Goal: Check status: Check status

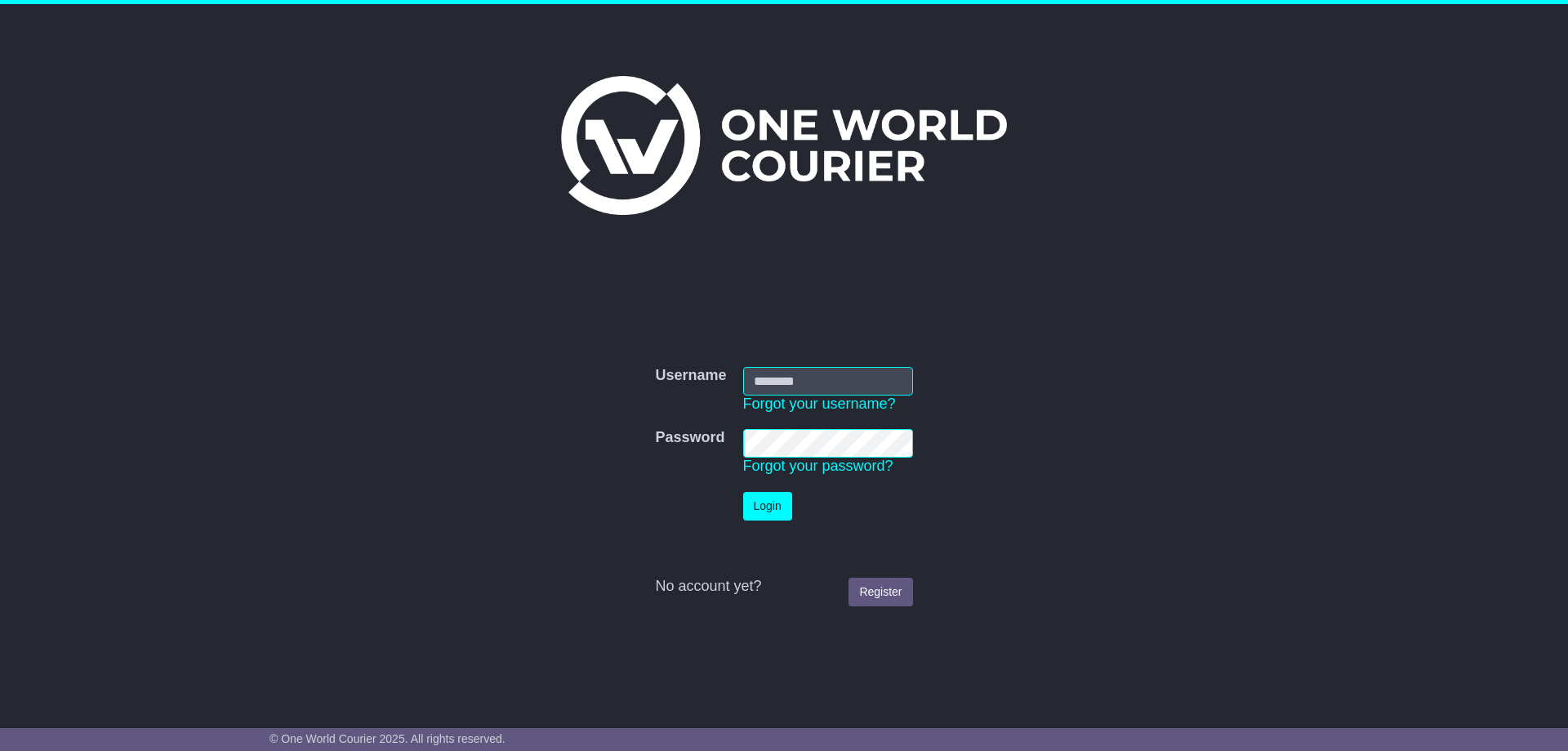
click at [776, 381] on input "Username" at bounding box center [829, 381] width 170 height 28
click at [1104, 297] on div "Username Username Forgot your username? Password Password Forgot your password?…" at bounding box center [784, 474] width 837 height 439
click at [815, 384] on input "Username" at bounding box center [829, 381] width 170 height 28
type input "**********"
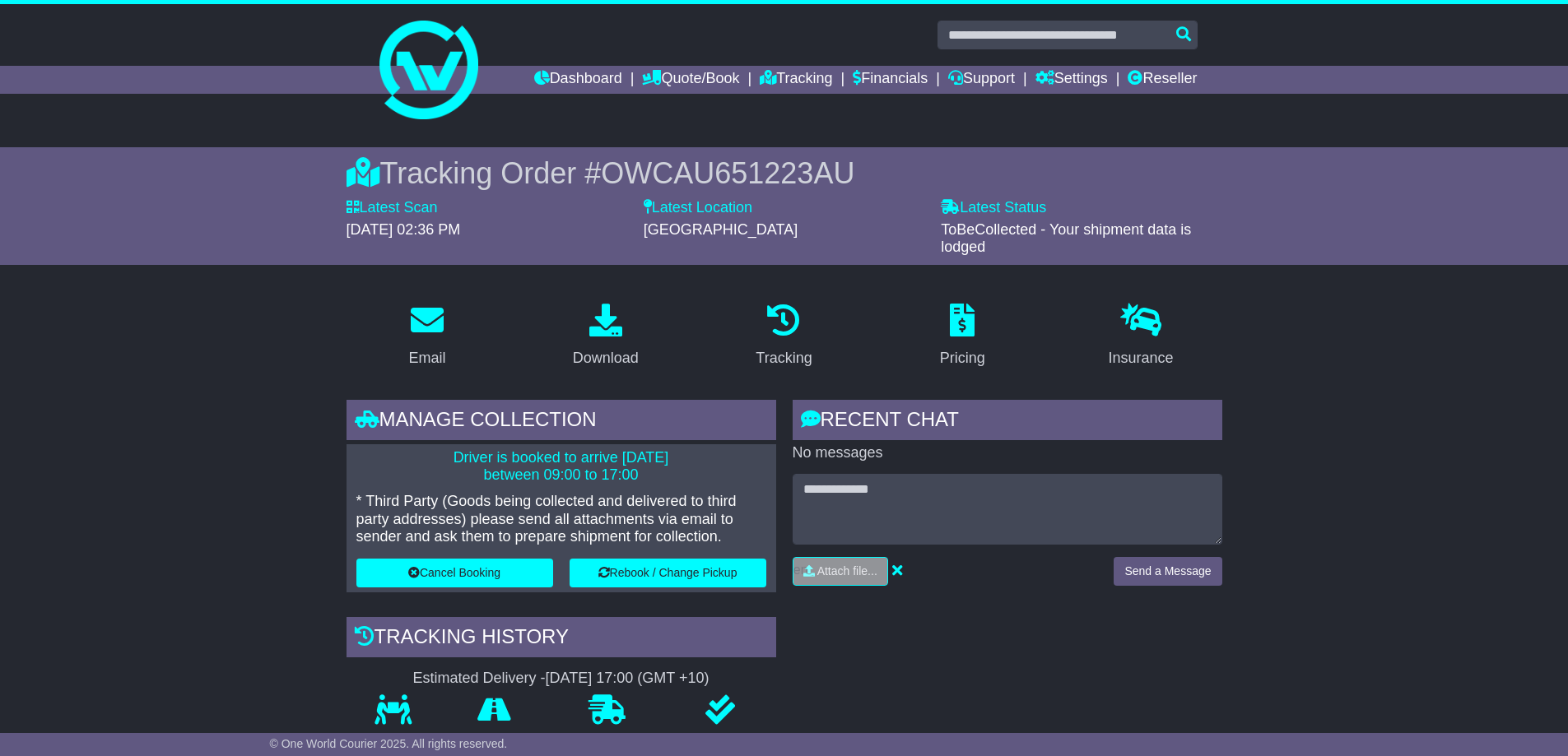
scroll to position [411, 0]
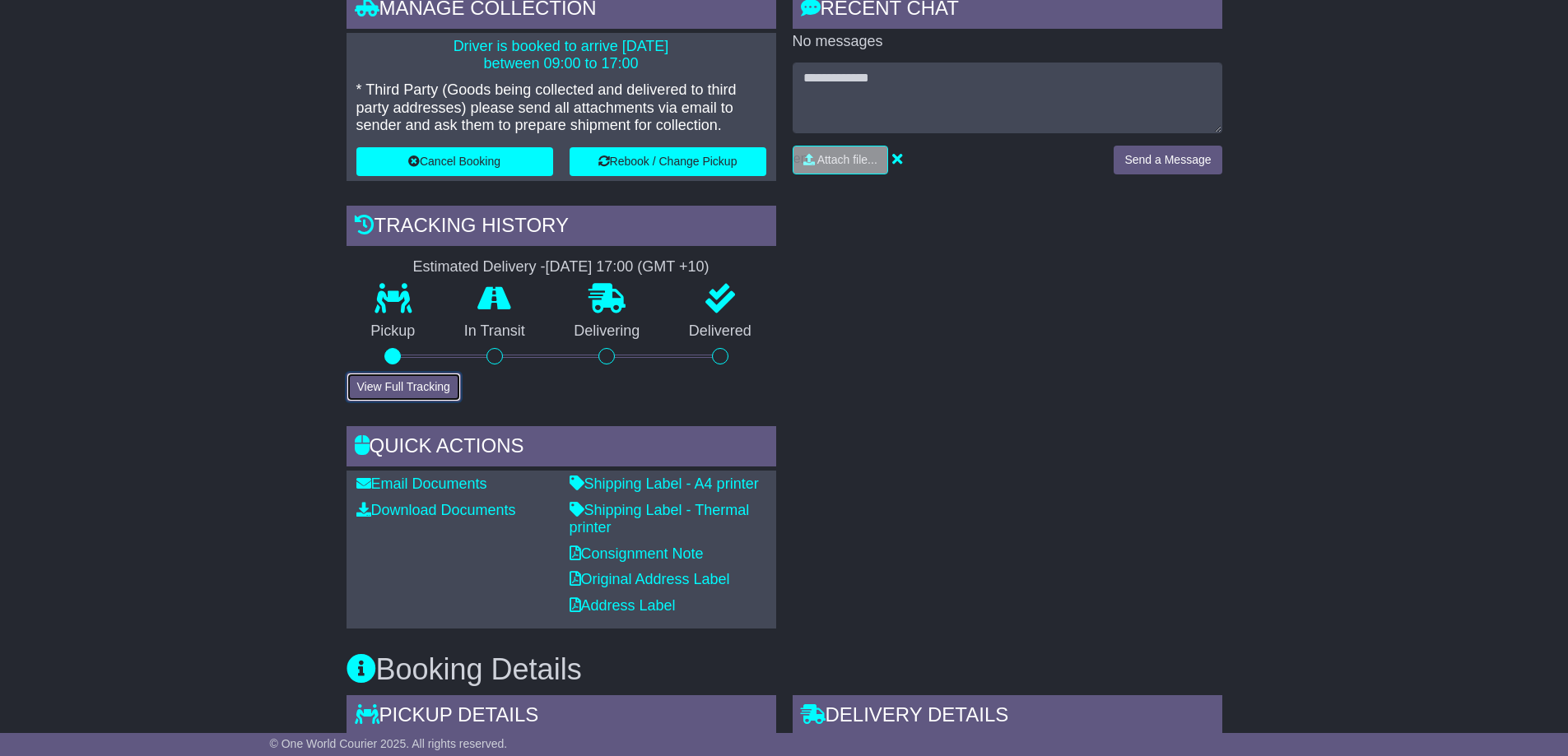
click at [422, 386] on button "View Full Tracking" at bounding box center [404, 386] width 114 height 28
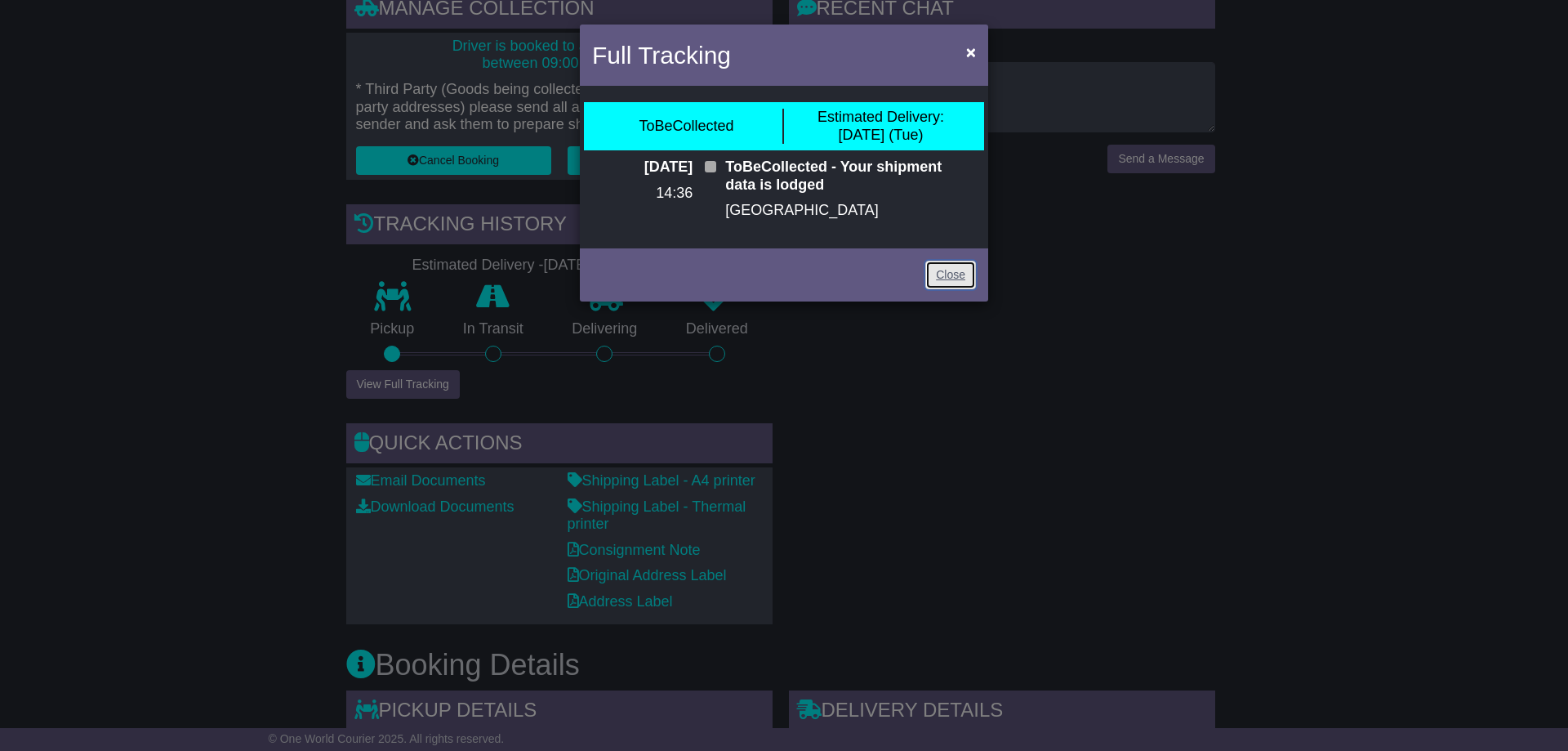
click at [933, 274] on link "Close" at bounding box center [950, 275] width 50 height 28
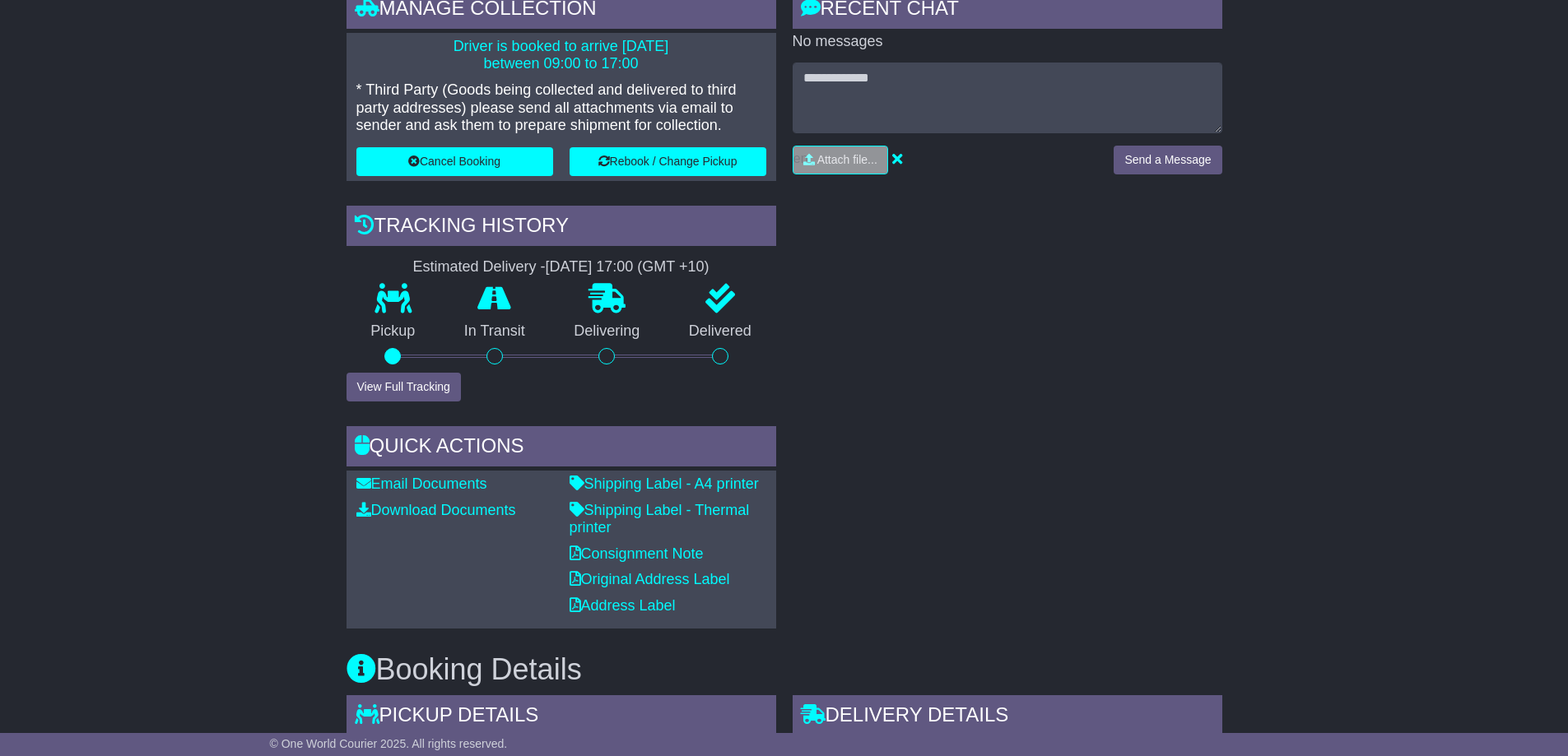
click at [886, 324] on div "RECENT CHAT Loading... No messages Attach file..." at bounding box center [1007, 308] width 446 height 640
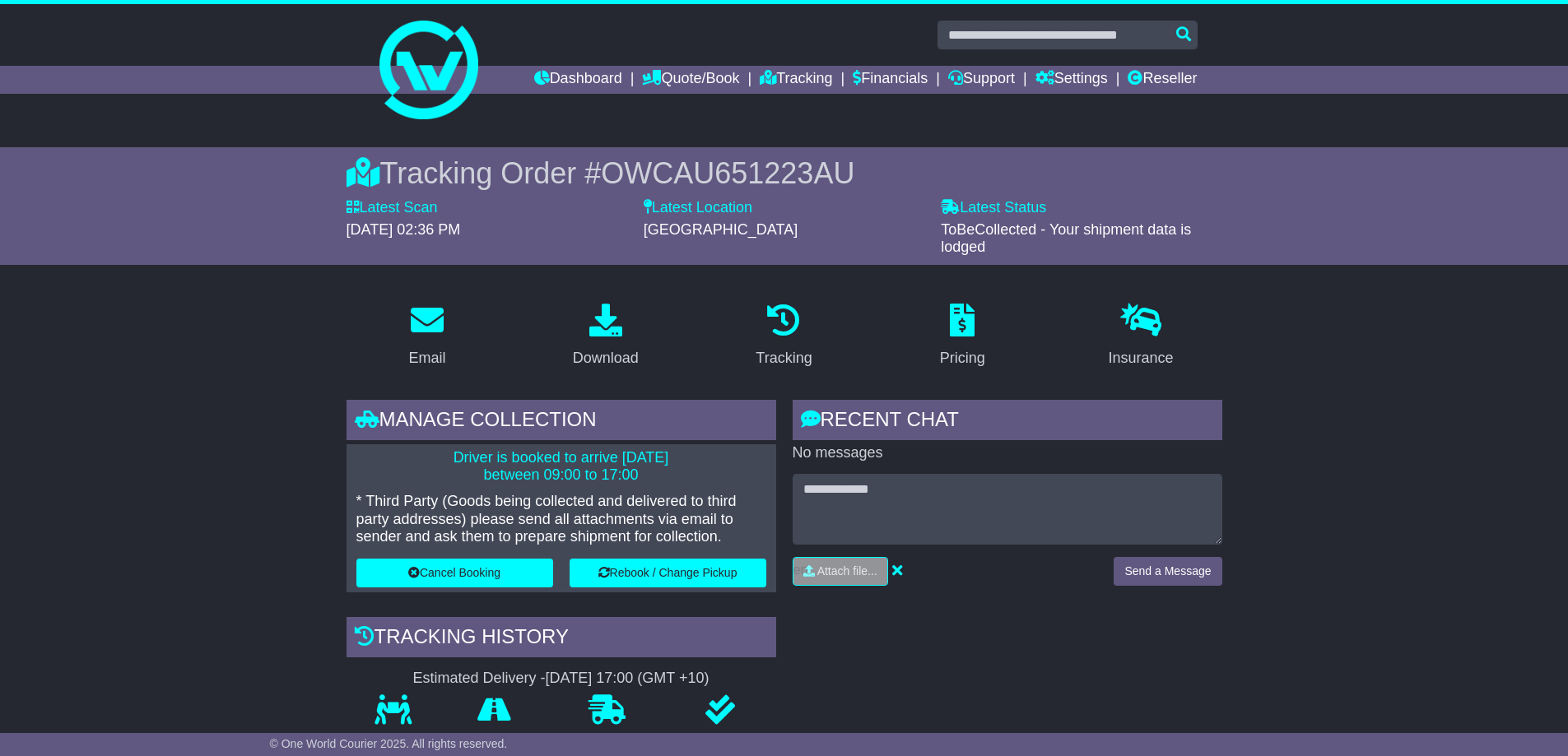
scroll to position [411, 0]
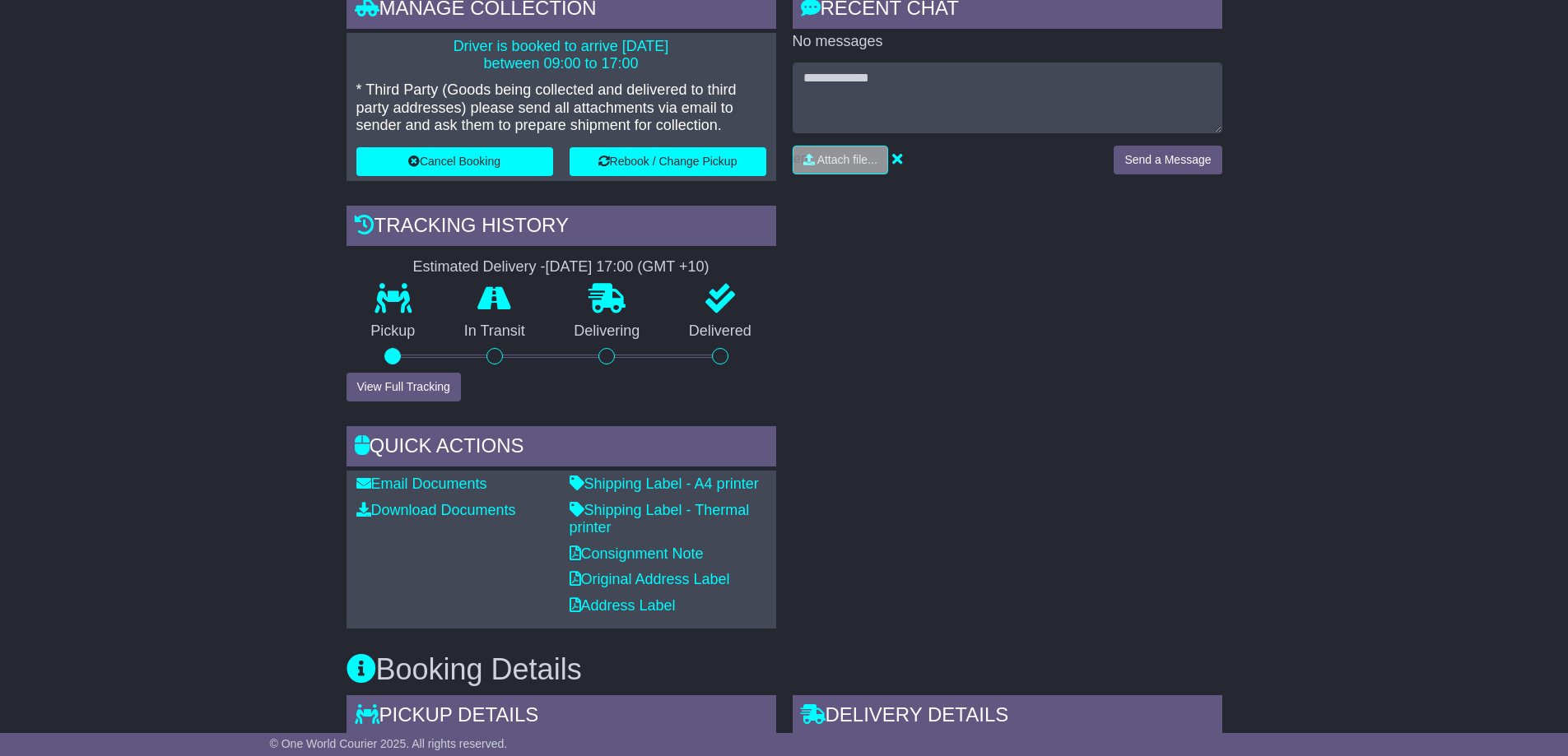
drag, startPoint x: 85, startPoint y: 12, endPoint x: 225, endPoint y: 428, distance: 438.9
